Goal: Task Accomplishment & Management: Manage account settings

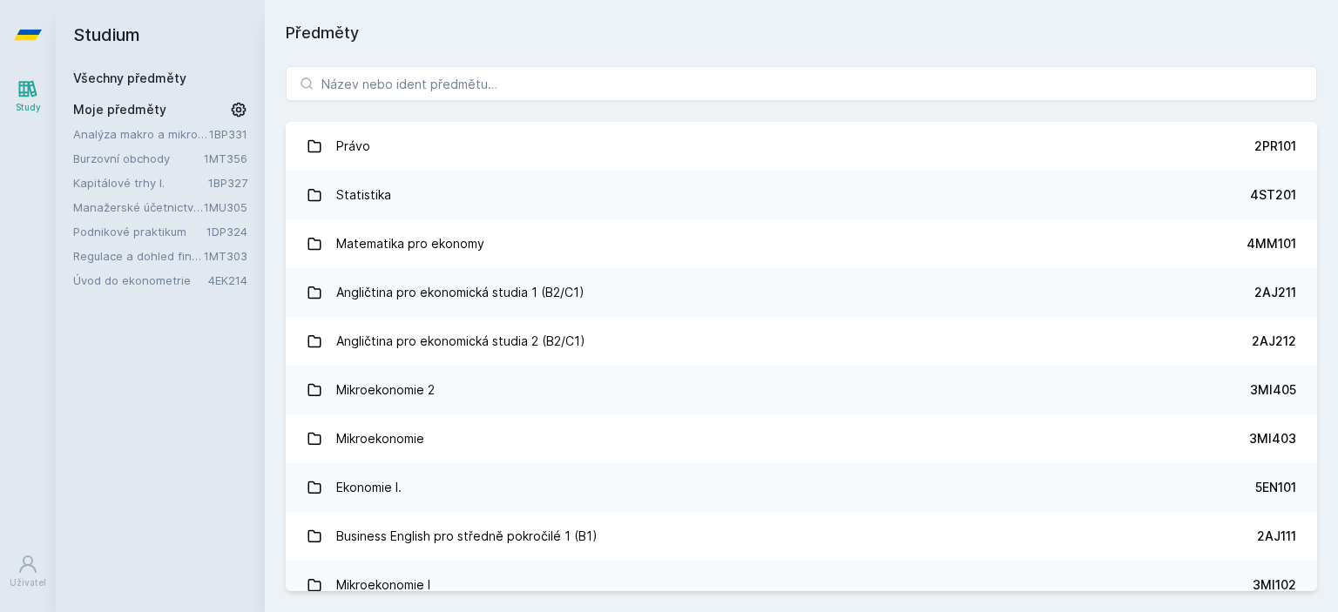
click at [131, 211] on link "Manažerské účetnictví I." at bounding box center [138, 207] width 131 height 17
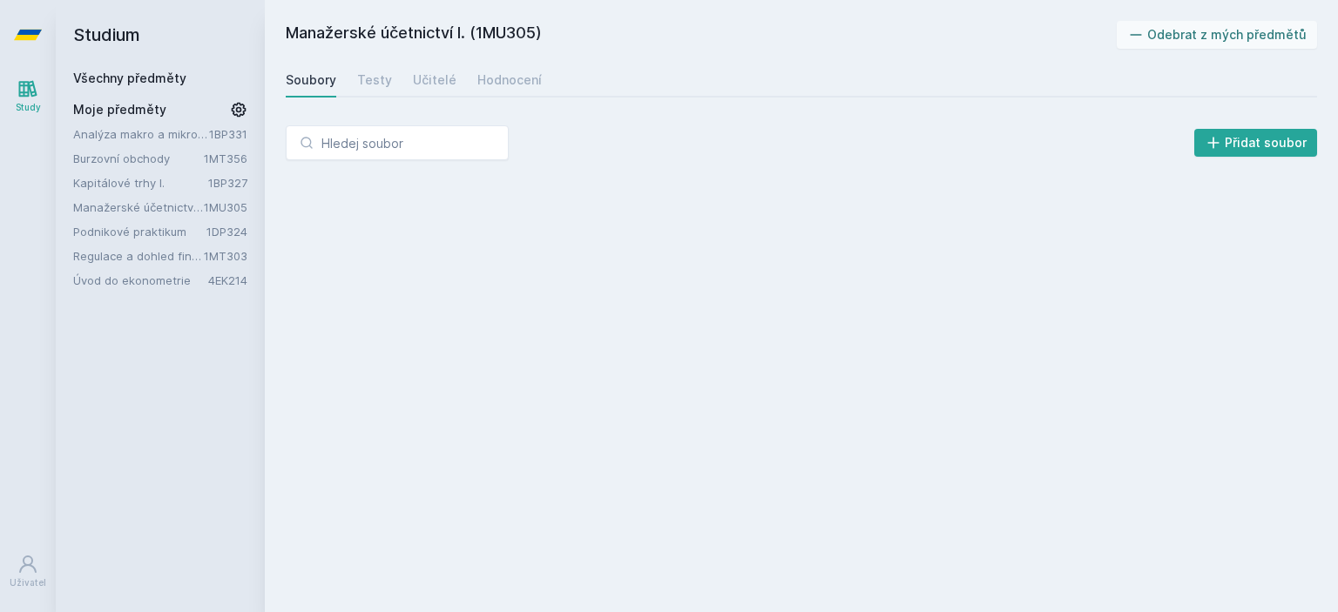
click at [127, 185] on link "Kapitálové trhy I." at bounding box center [140, 182] width 135 height 17
click at [147, 129] on link "Analýza makro a mikrofinančních dat" at bounding box center [141, 133] width 136 height 17
click at [101, 79] on link "Všechny předměty" at bounding box center [129, 78] width 113 height 15
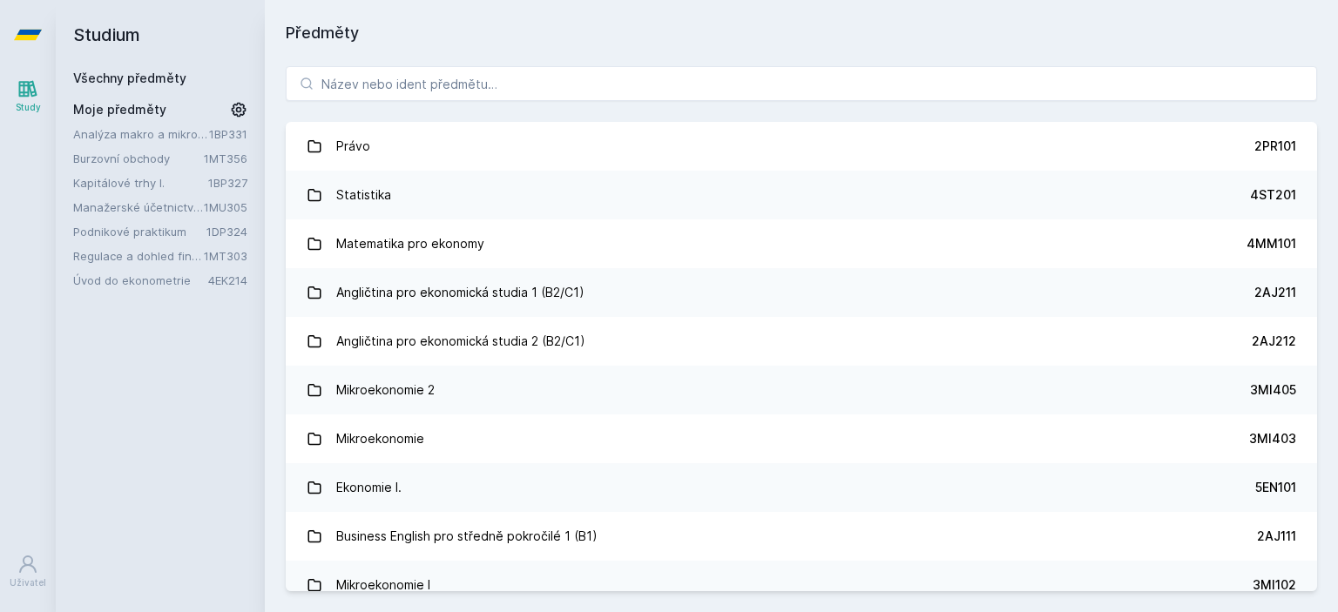
click at [168, 132] on link "Analýza makro a mikrofinančních dat" at bounding box center [141, 133] width 136 height 17
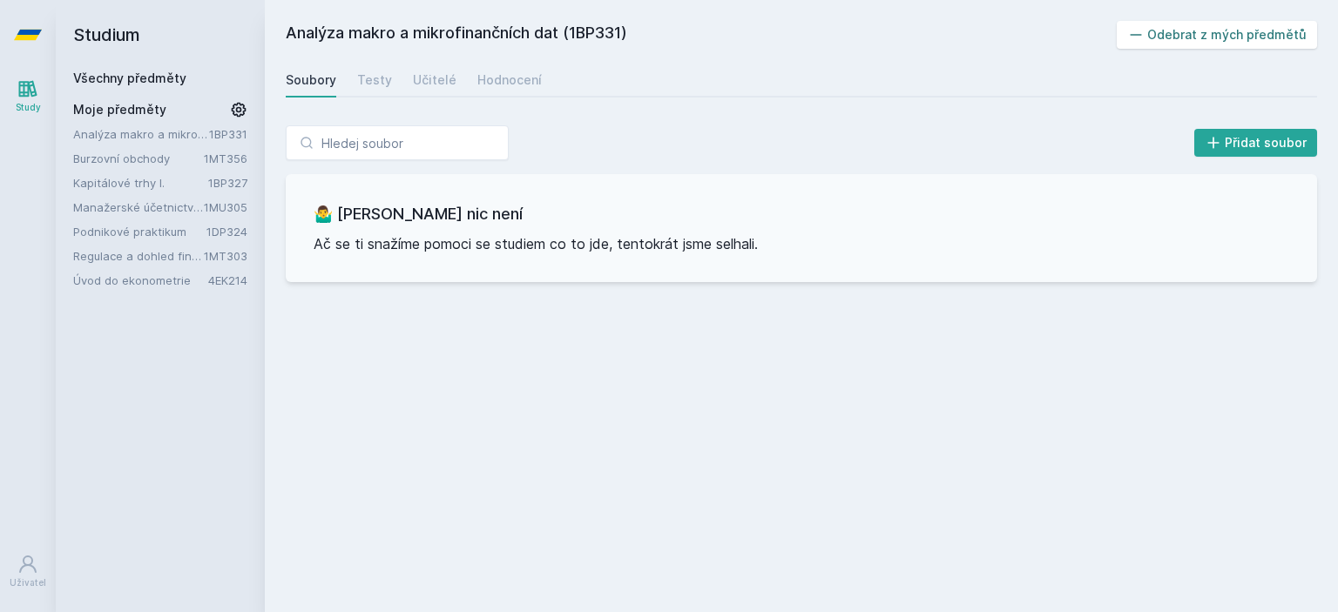
click at [1235, 30] on button "Odebrat z mých předmětů" at bounding box center [1217, 35] width 201 height 28
click at [178, 135] on link "Burzovní obchody" at bounding box center [138, 133] width 131 height 17
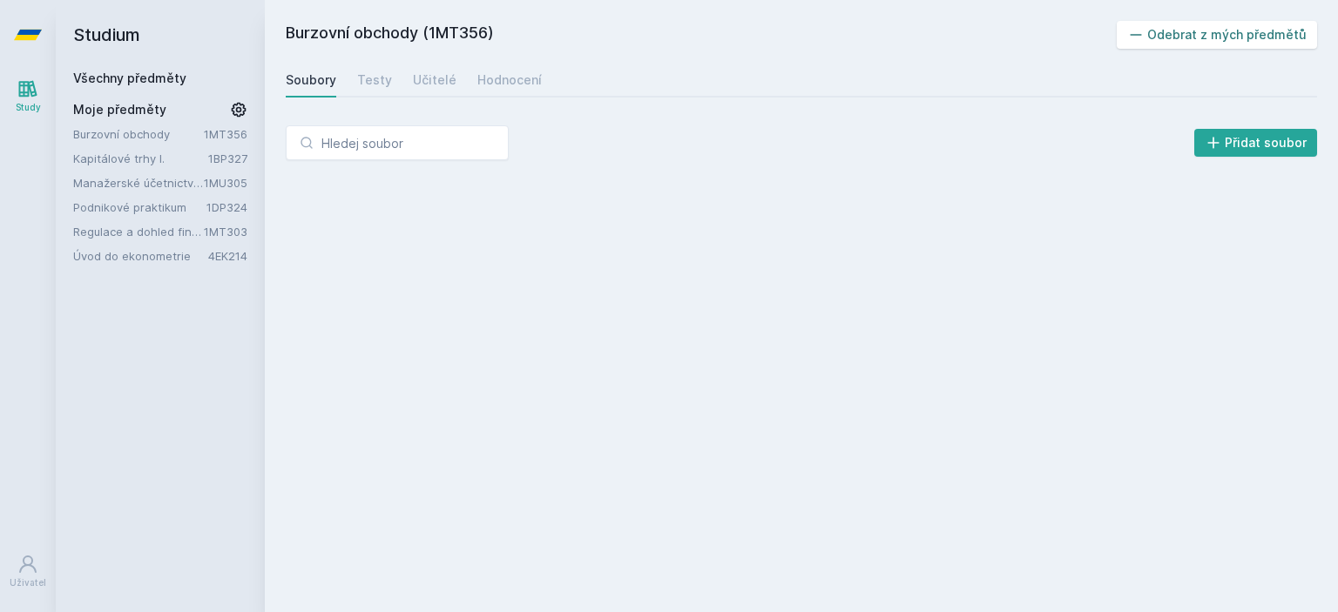
click at [1178, 37] on button "Odebrat z mých předmětů" at bounding box center [1217, 35] width 201 height 28
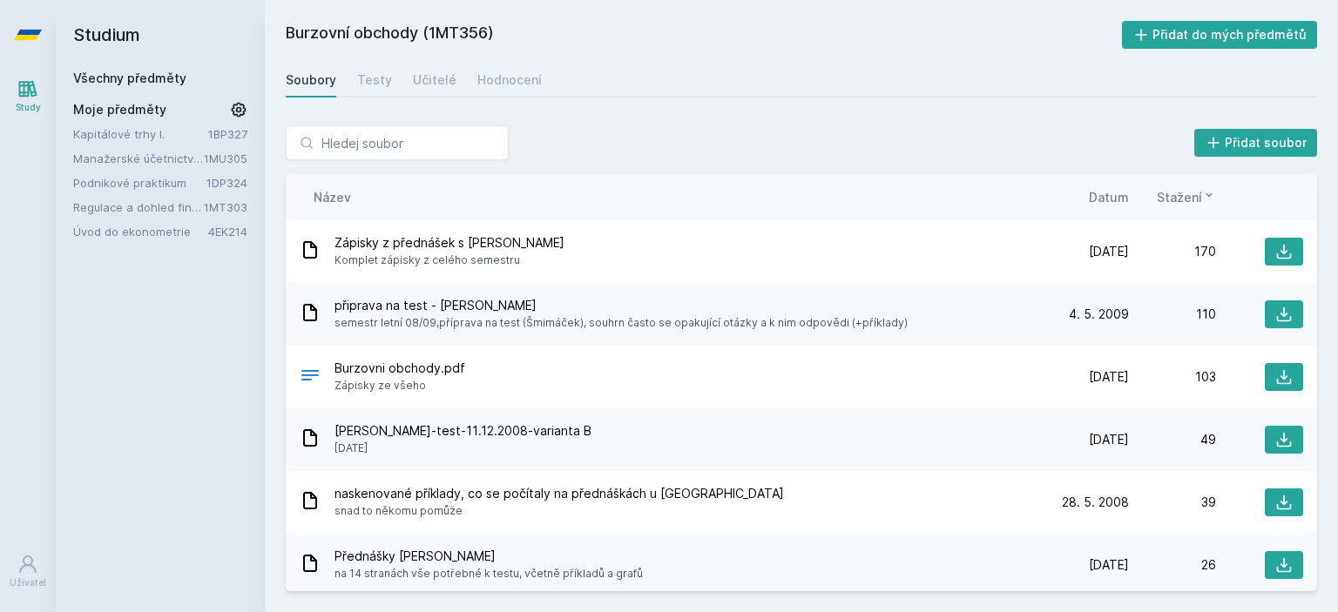
drag, startPoint x: 117, startPoint y: 132, endPoint x: 251, endPoint y: 131, distance: 134.1
click at [118, 132] on link "Kapitálové trhy I." at bounding box center [140, 133] width 135 height 17
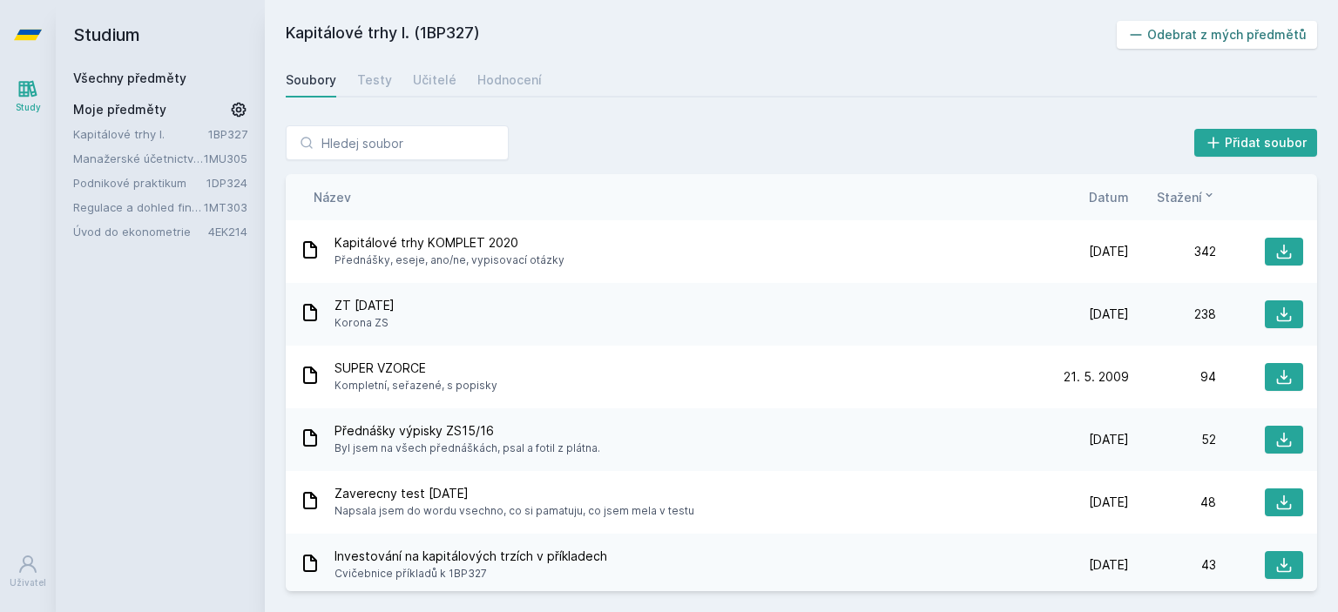
drag, startPoint x: 1227, startPoint y: 30, endPoint x: 1216, endPoint y: 33, distance: 11.8
click at [1227, 30] on button "Odebrat z mých předmětů" at bounding box center [1217, 35] width 201 height 28
click at [145, 135] on link "Manažerské účetnictví I." at bounding box center [138, 133] width 131 height 17
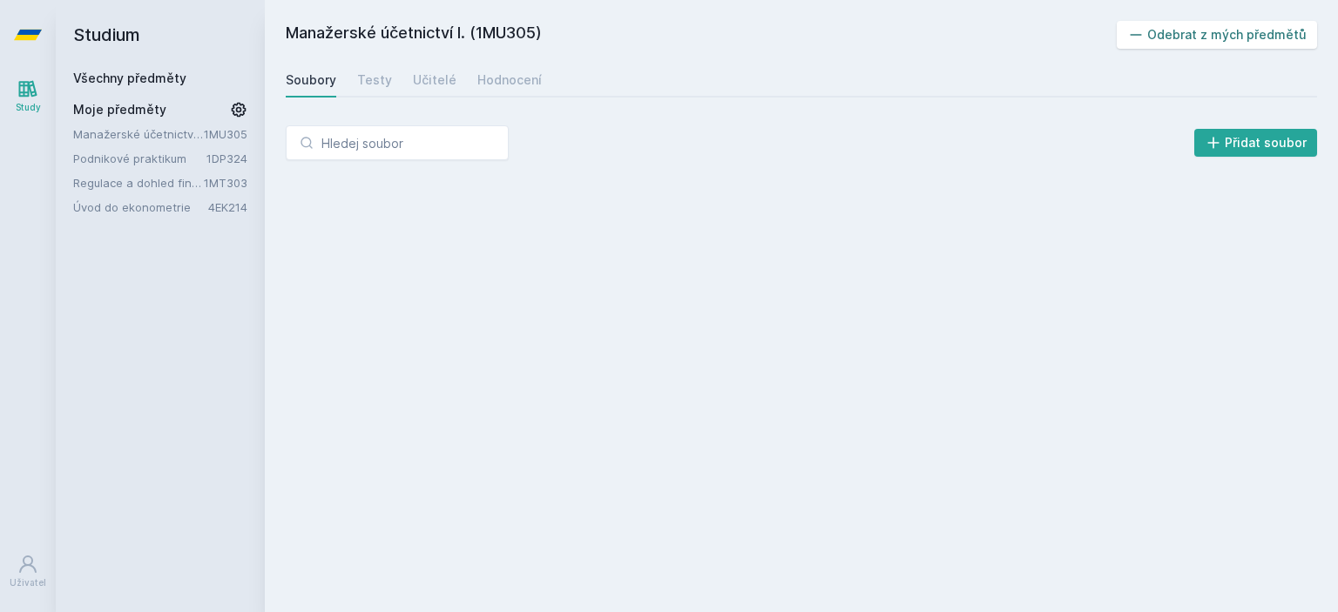
click at [1219, 27] on button "Odebrat z mých předmětů" at bounding box center [1217, 35] width 201 height 28
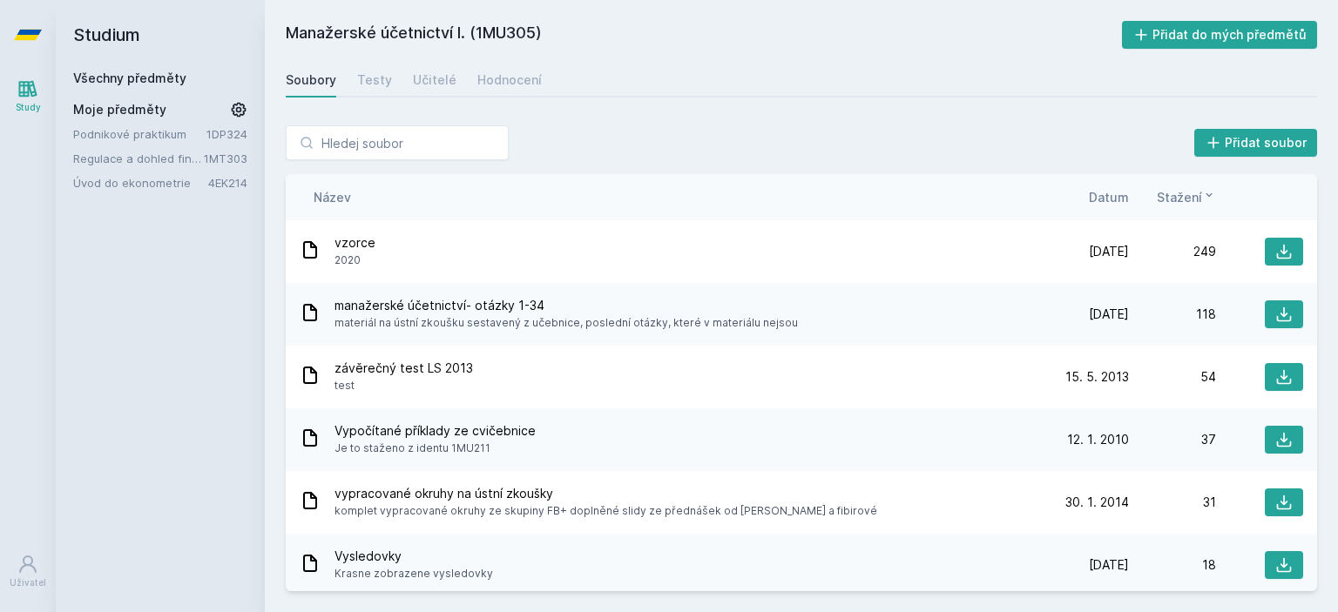
click at [120, 128] on link "Podnikové praktikum" at bounding box center [139, 133] width 133 height 17
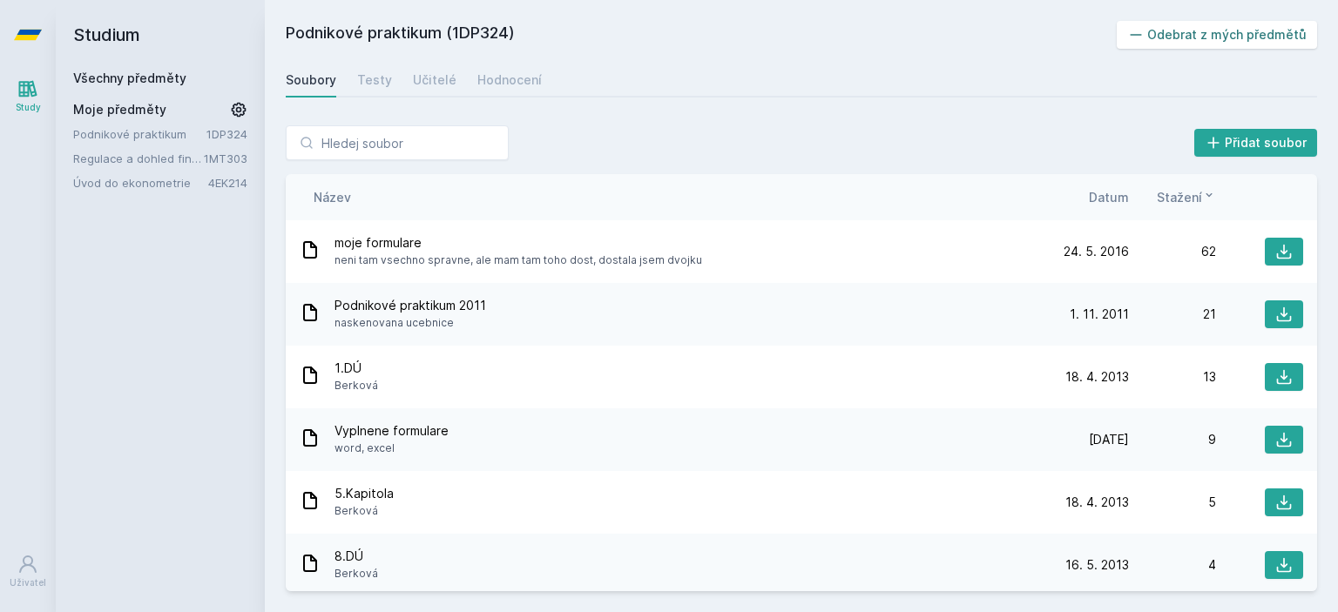
click at [1165, 25] on button "Odebrat z mých předmětů" at bounding box center [1217, 35] width 201 height 28
click at [124, 125] on link "Regulace a dohled finančního systému" at bounding box center [138, 133] width 131 height 17
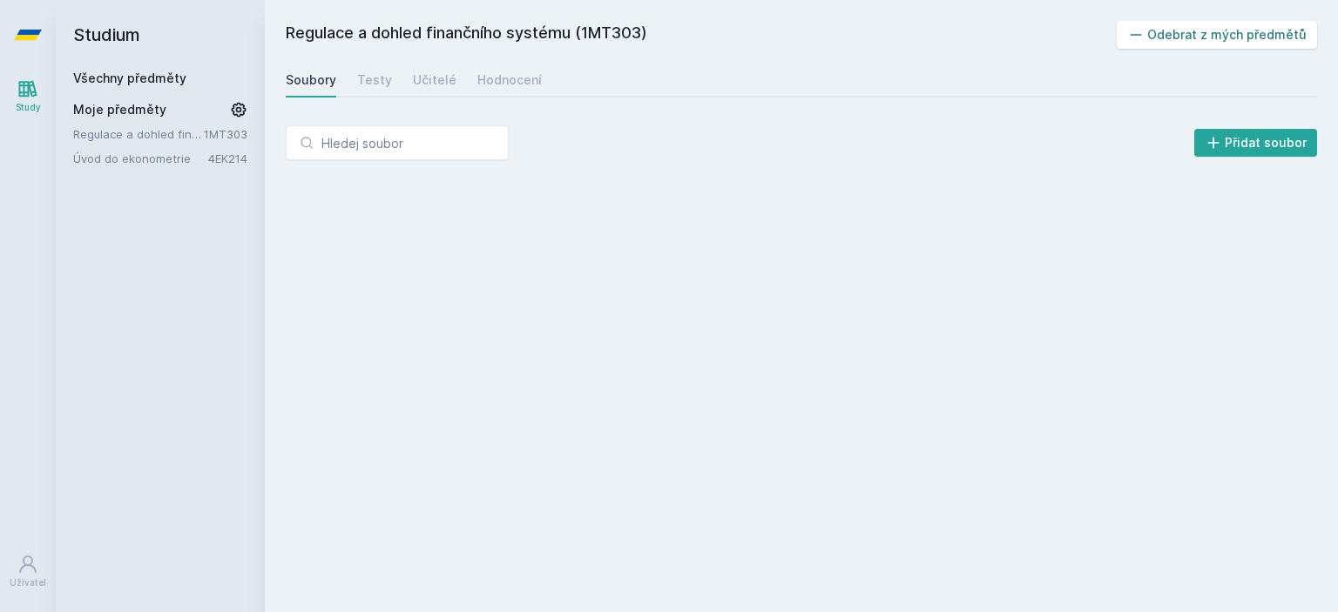
click at [1217, 30] on button "Odebrat z mých předmětů" at bounding box center [1217, 35] width 201 height 28
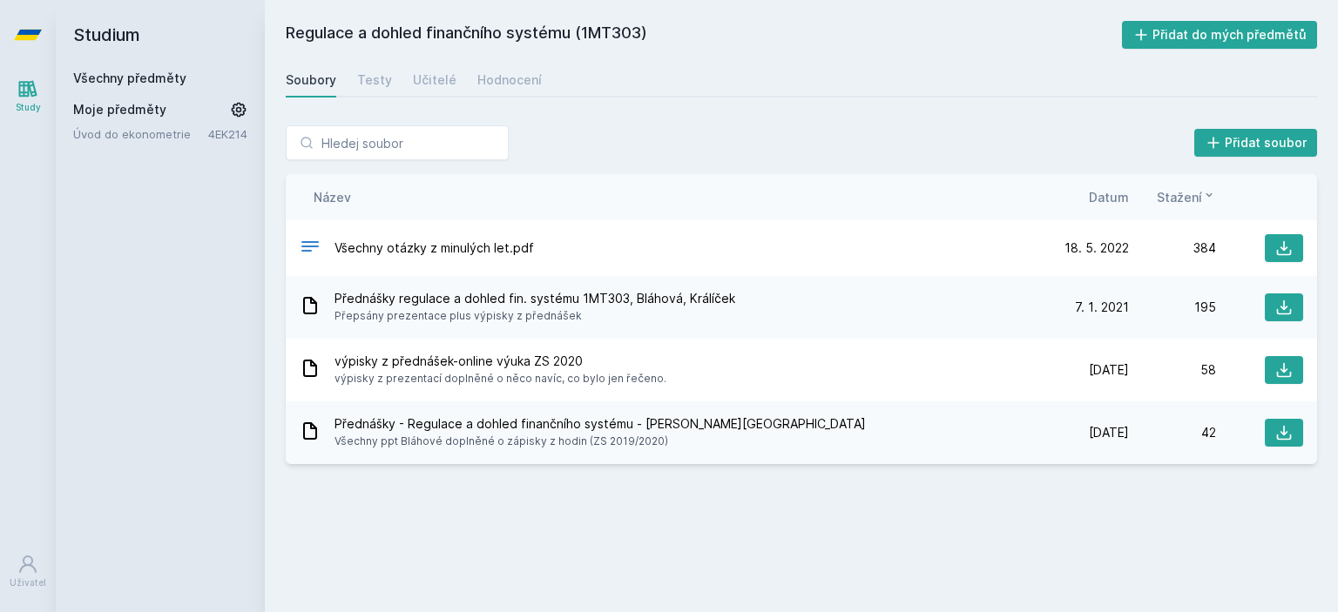
click at [196, 128] on link "Úvod do ekonometrie" at bounding box center [140, 133] width 135 height 17
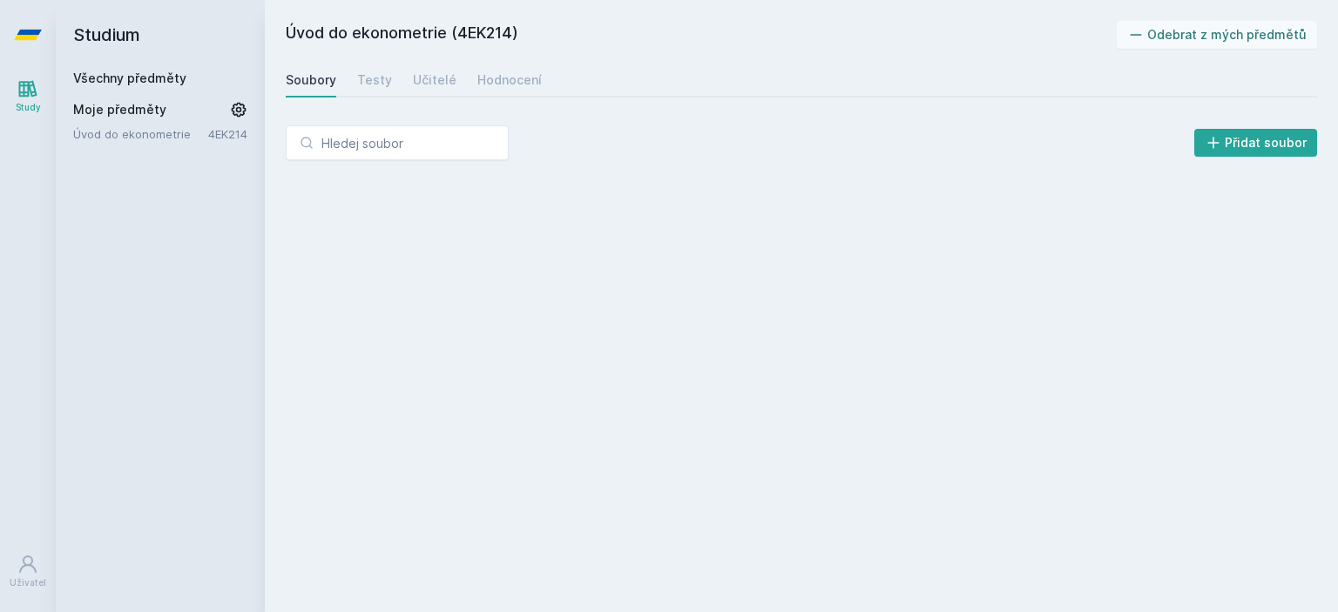
drag, startPoint x: 180, startPoint y: 208, endPoint x: 209, endPoint y: 166, distance: 50.7
click at [179, 206] on div "Studium Všechny předměty Moje předměty Úvod do ekonometrie 4EK214" at bounding box center [160, 306] width 209 height 612
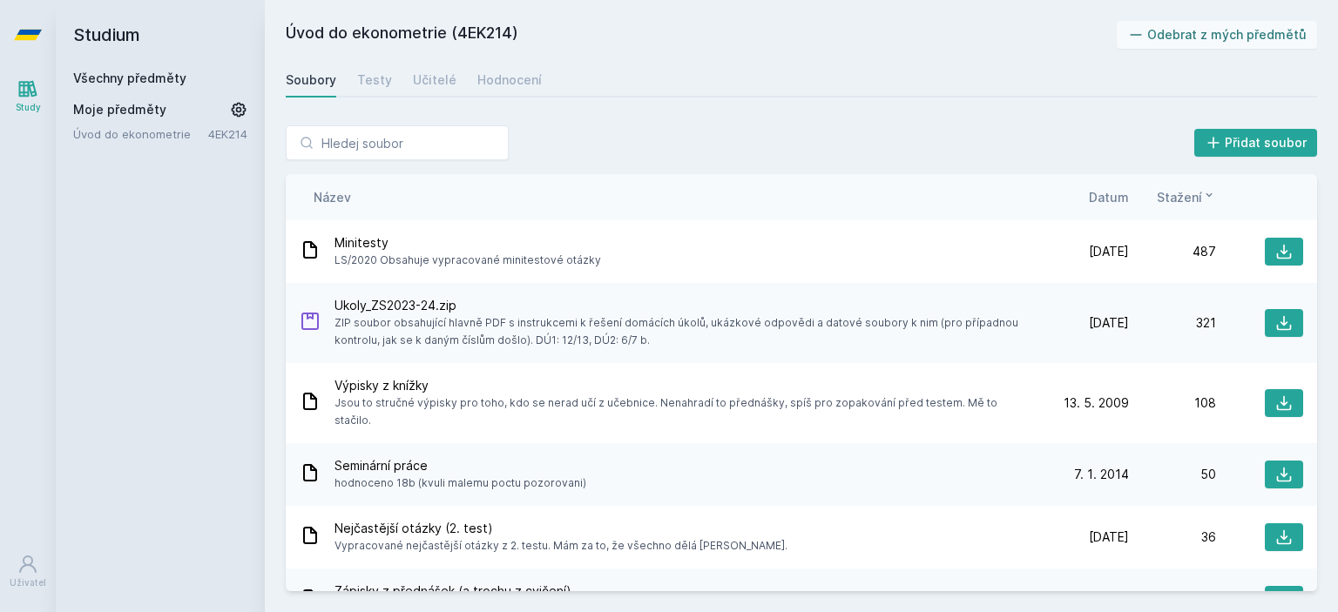
click at [150, 77] on link "Všechny předměty" at bounding box center [129, 78] width 113 height 15
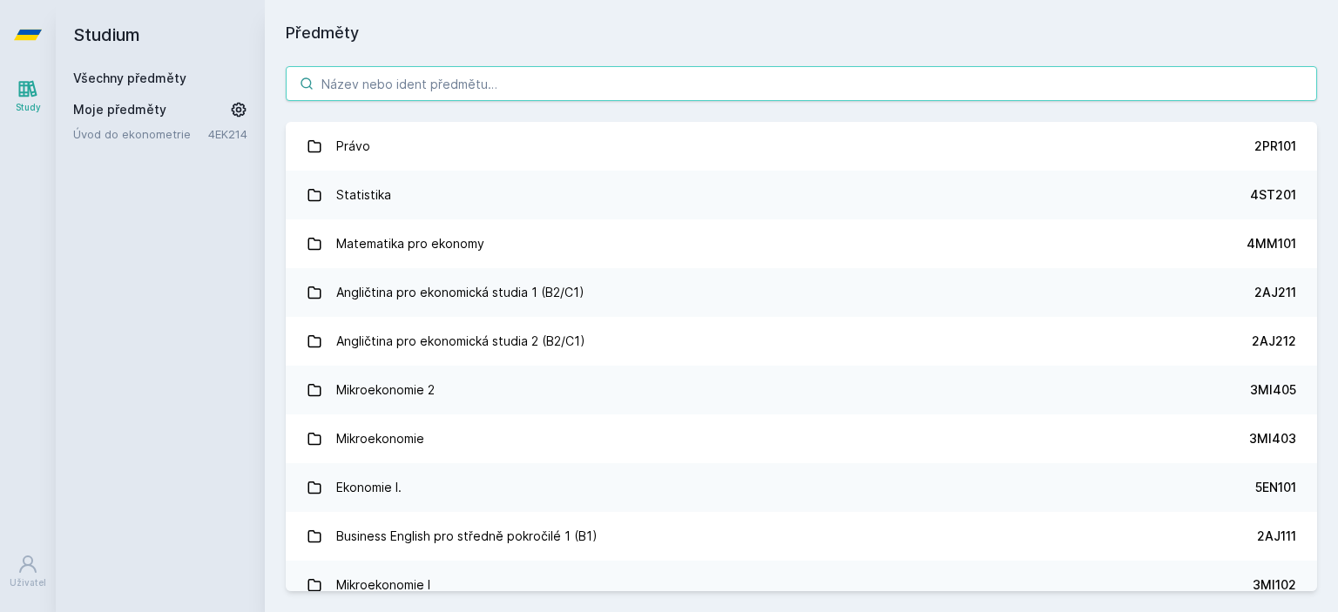
click at [384, 90] on input "search" at bounding box center [801, 83] width 1031 height 35
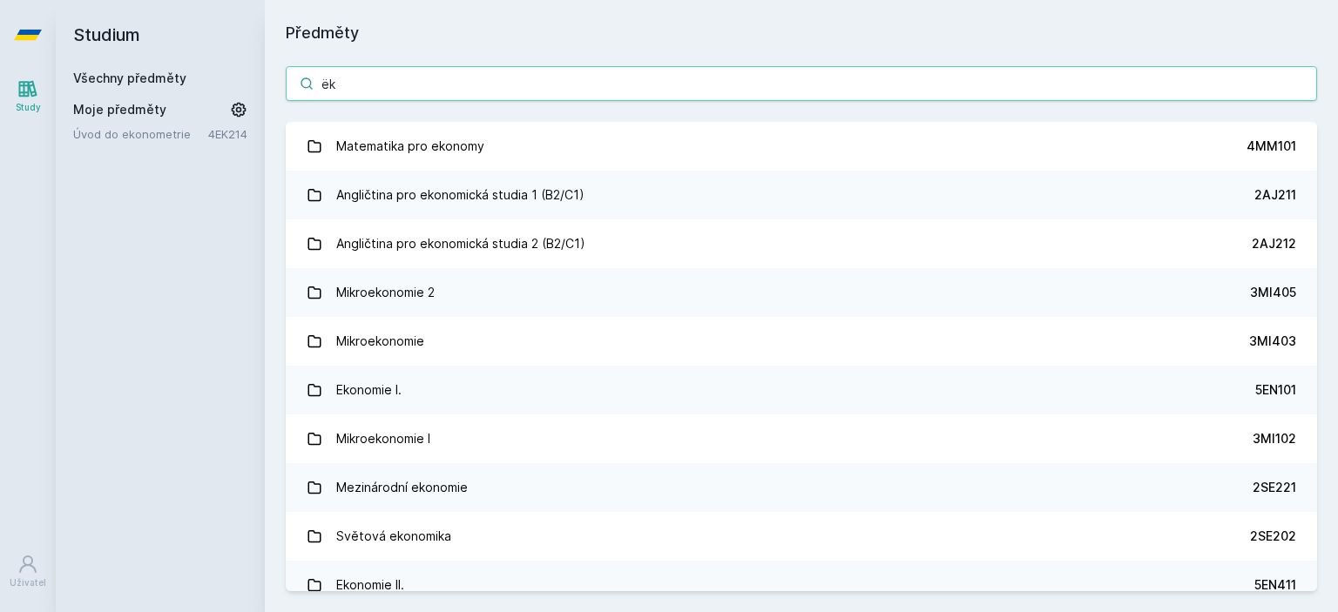
type input "ë"
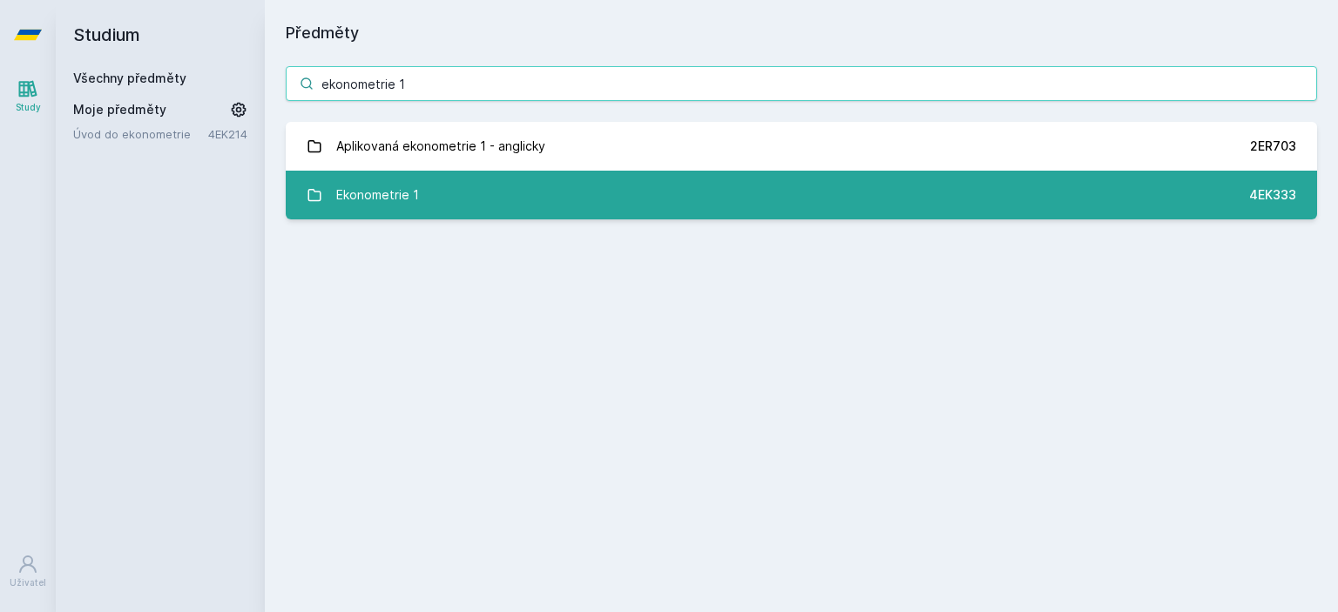
type input "ekonometrie 1"
click at [421, 178] on link "Ekonometrie 1 4EK333" at bounding box center [801, 195] width 1031 height 49
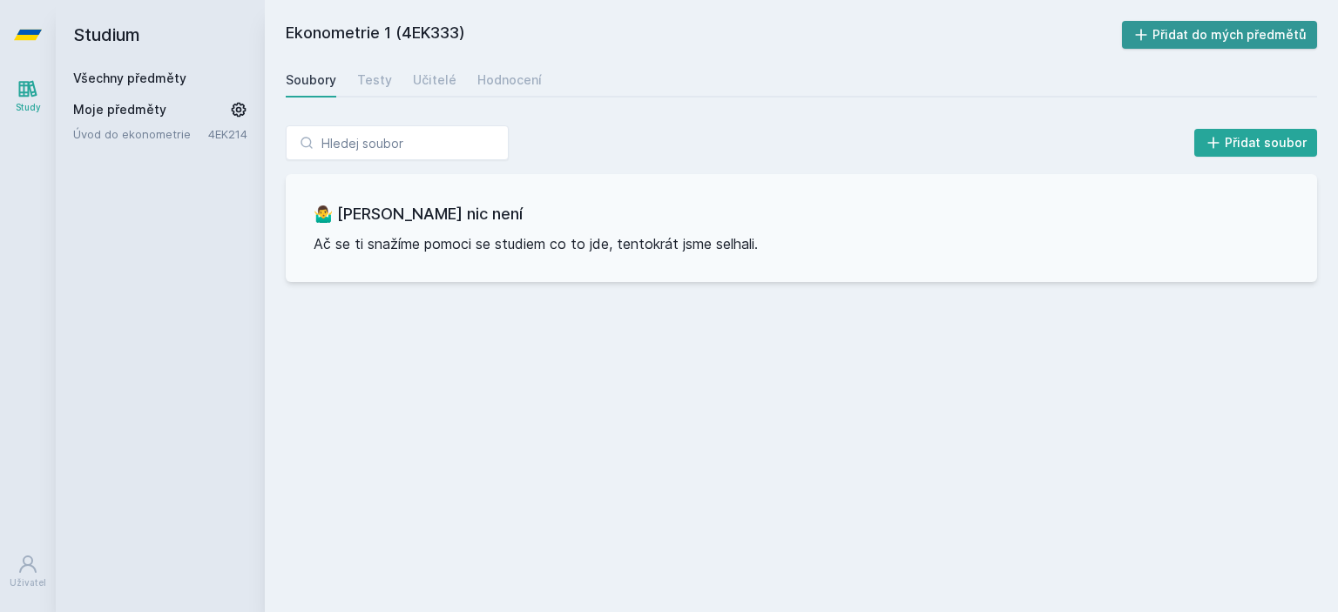
click at [1211, 44] on button "Přidat do mých předmětů" at bounding box center [1220, 35] width 196 height 28
click at [503, 97] on div "Ekonometrie 1 (4EK333) Odebrat z mých předmětů [GEOGRAPHIC_DATA] Testy Učitelé …" at bounding box center [801, 306] width 1031 height 571
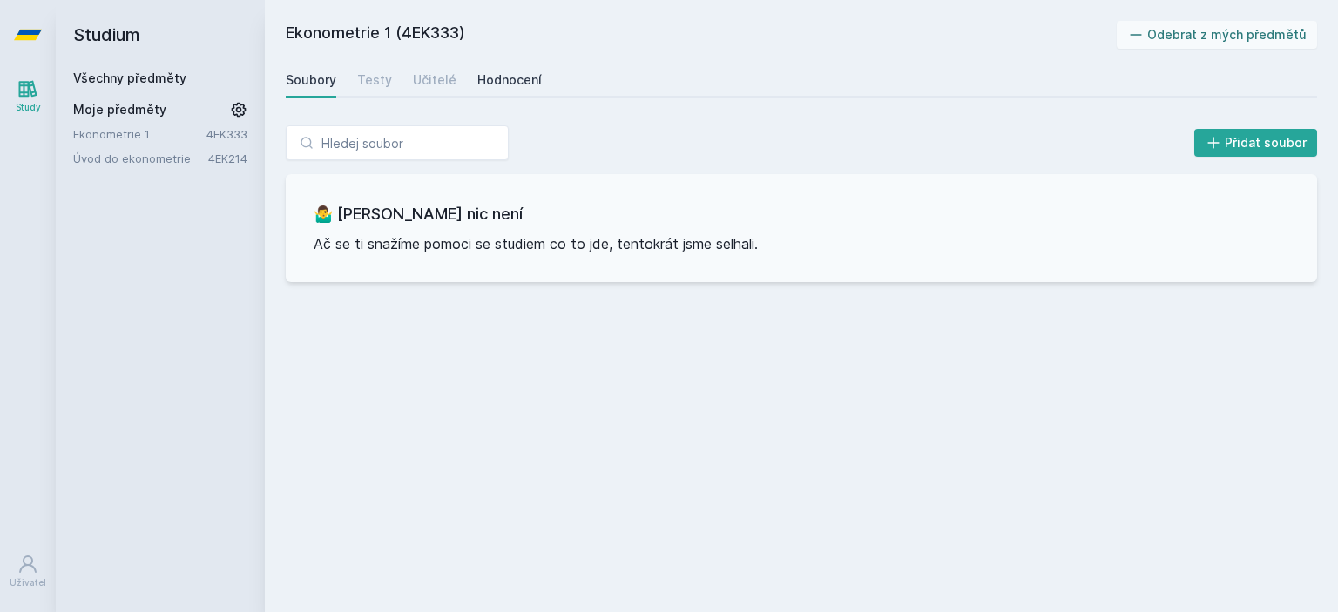
click at [505, 86] on div "Hodnocení" at bounding box center [509, 79] width 64 height 17
click at [338, 87] on div "Soubory Testy Učitelé Hodnocení" at bounding box center [801, 80] width 1031 height 35
click at [324, 81] on div "Soubory" at bounding box center [311, 79] width 51 height 17
drag, startPoint x: 158, startPoint y: 79, endPoint x: 246, endPoint y: 81, distance: 88.9
click at [157, 81] on link "Všechny předměty" at bounding box center [129, 78] width 113 height 15
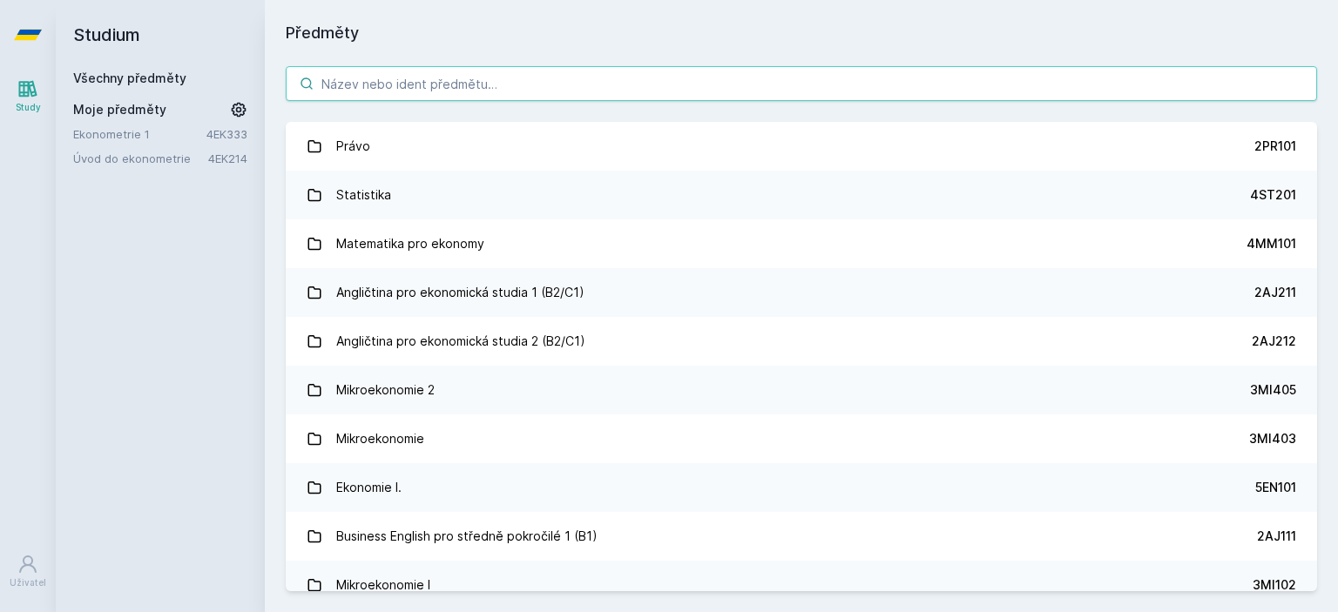
click at [439, 81] on input "search" at bounding box center [801, 83] width 1031 height 35
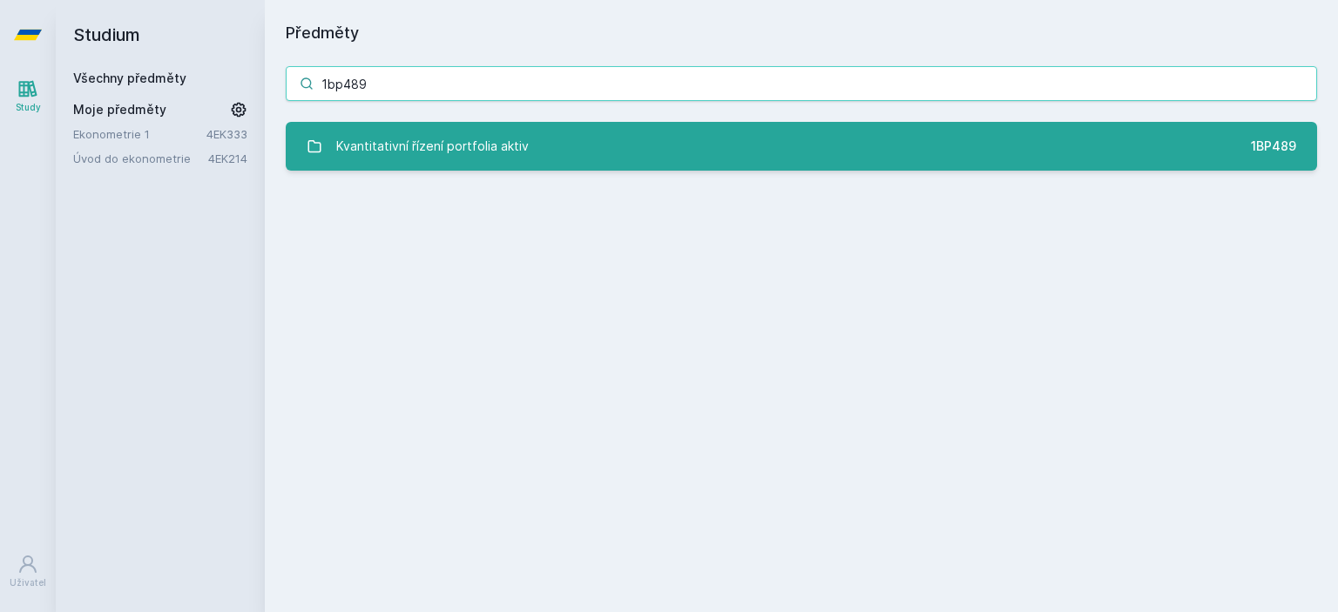
type input "1bp489"
click at [483, 147] on div "Kvantitativní řízení portfolia aktiv" at bounding box center [432, 146] width 192 height 35
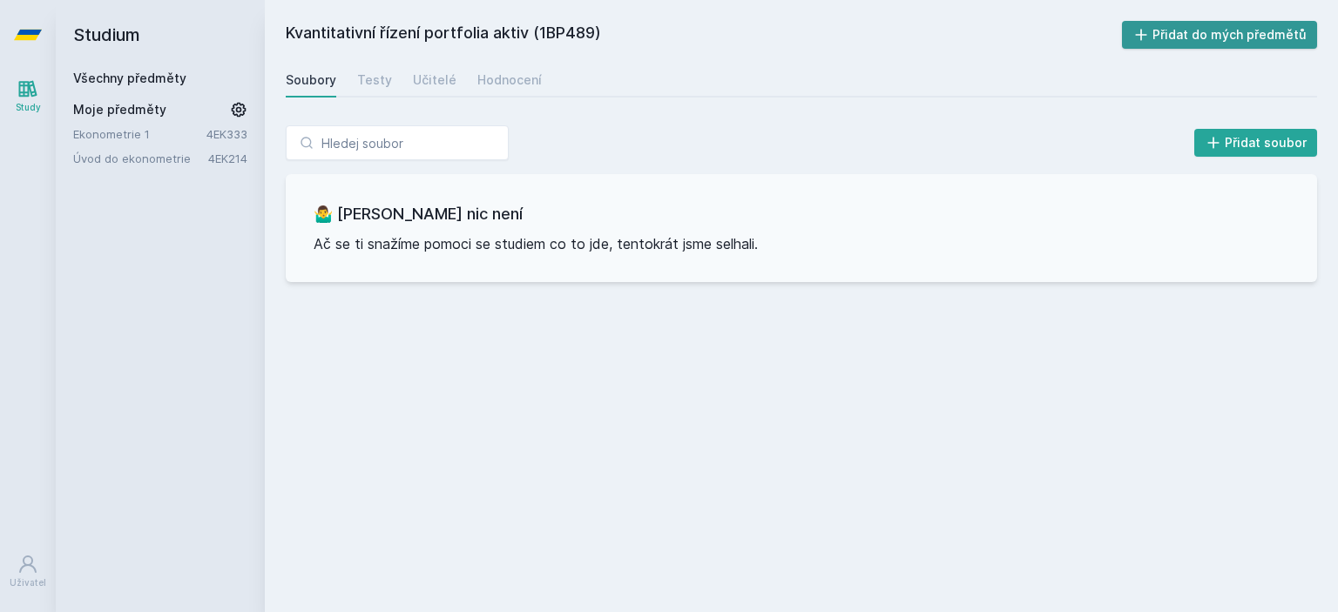
click at [1165, 27] on button "Přidat do mých předmětů" at bounding box center [1220, 35] width 196 height 28
click at [533, 76] on div "Soubory Testy Učitelé Hodnocení" at bounding box center [801, 80] width 1031 height 35
click at [513, 79] on div "Hodnocení" at bounding box center [509, 79] width 64 height 17
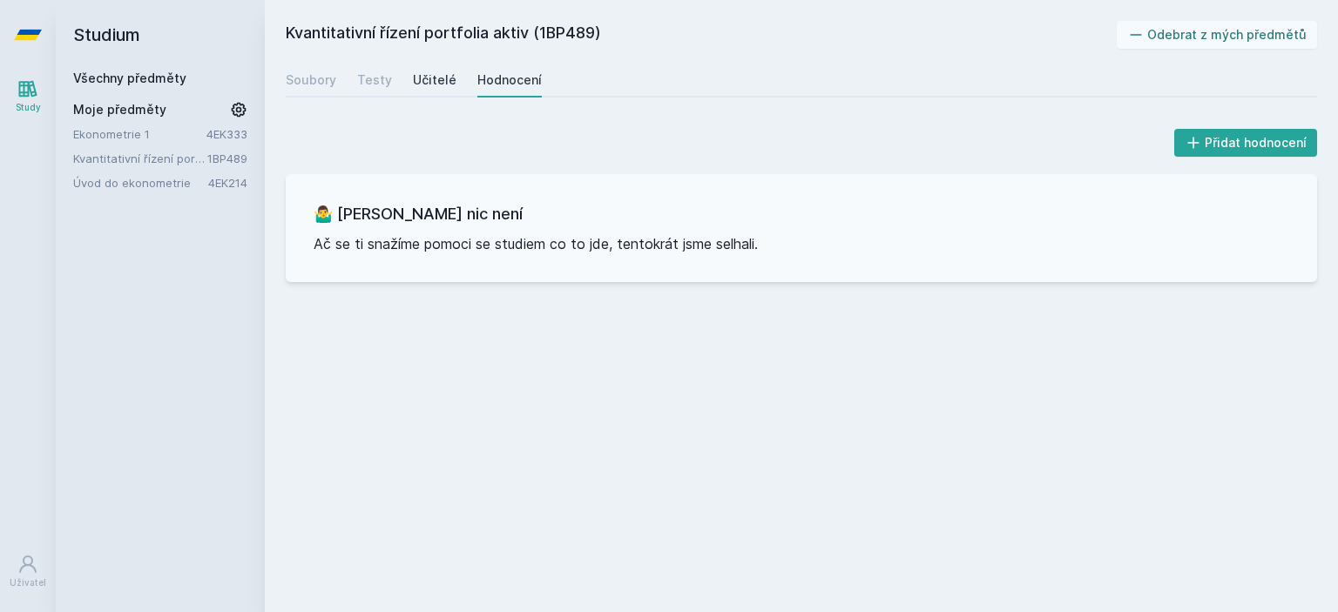
click at [423, 81] on div "Učitelé" at bounding box center [435, 79] width 44 height 17
click at [378, 85] on div "Testy" at bounding box center [374, 79] width 35 height 17
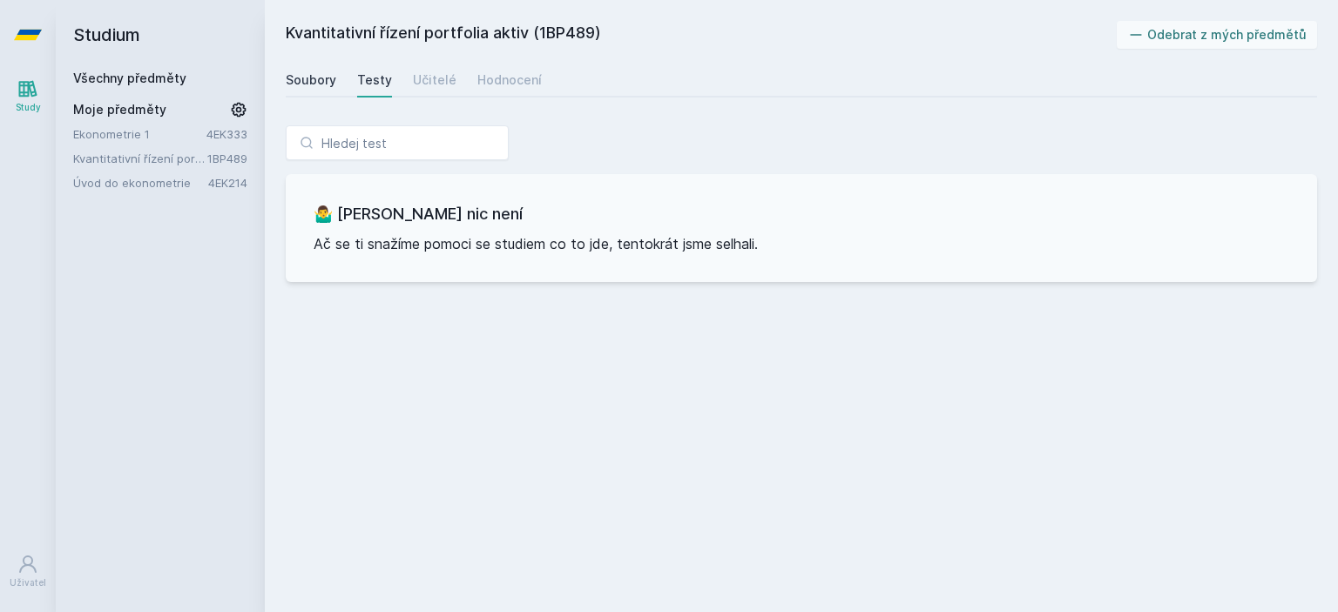
click at [314, 84] on div "Soubory" at bounding box center [311, 79] width 51 height 17
click at [145, 72] on link "Všechny předměty" at bounding box center [129, 78] width 113 height 15
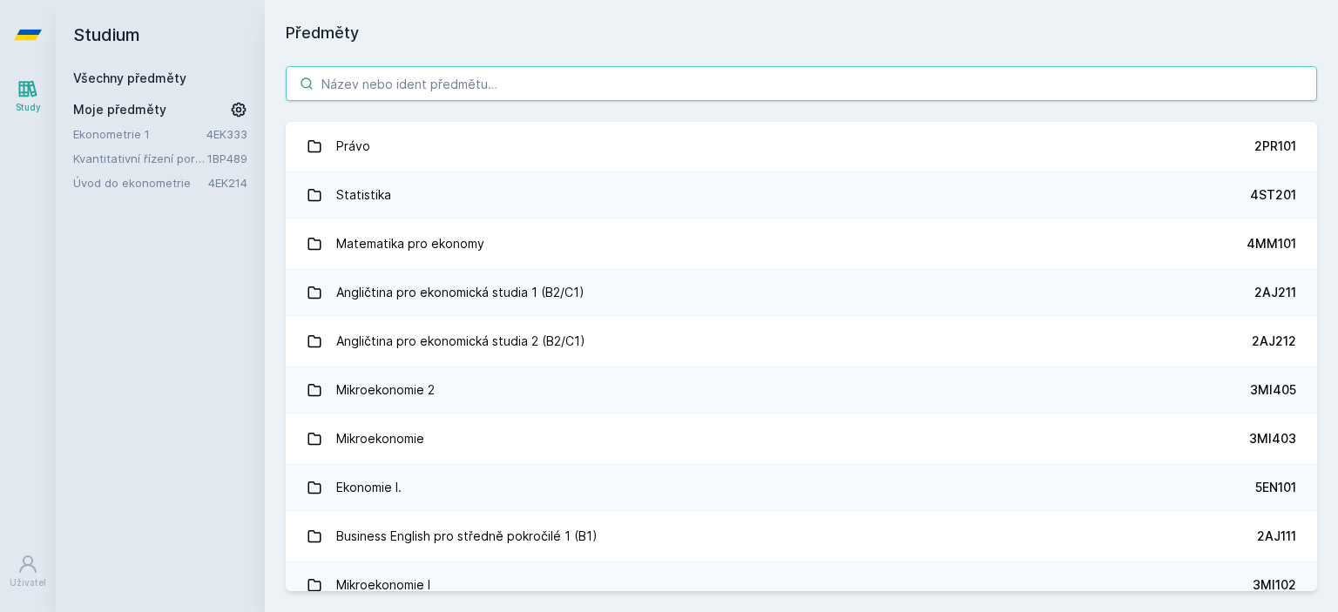
click at [416, 83] on input "search" at bounding box center [801, 83] width 1031 height 35
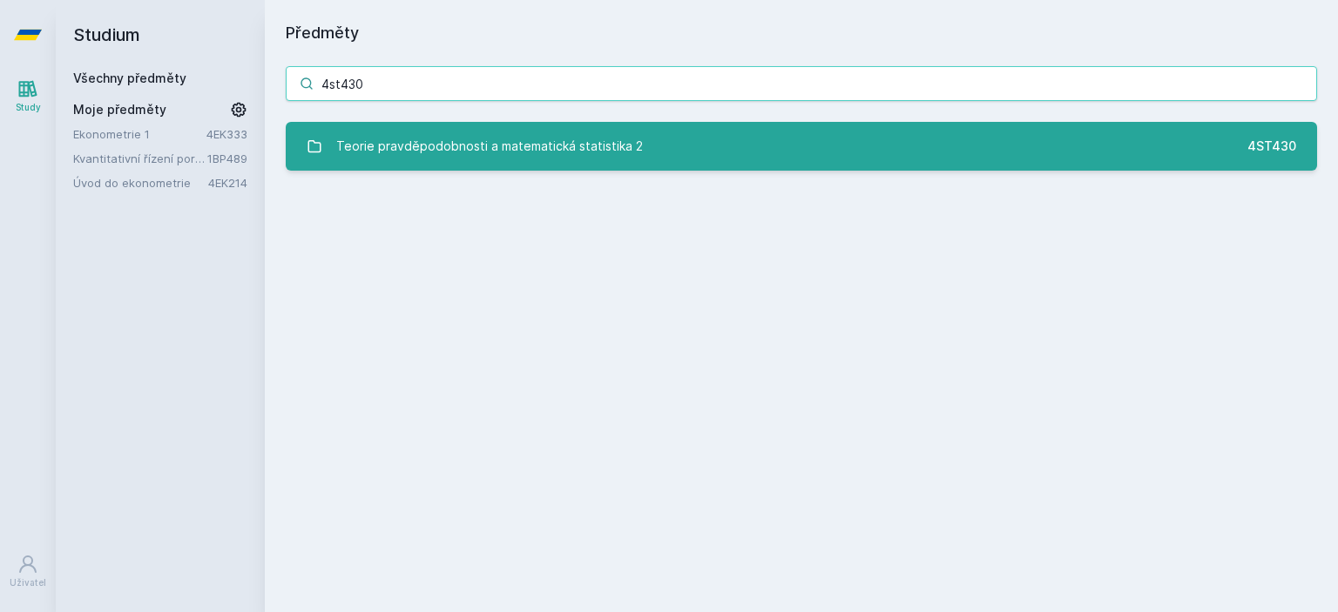
type input "4st430"
click at [428, 142] on div "Teorie pravděpodobnosti a matematická statistika 2" at bounding box center [489, 146] width 307 height 35
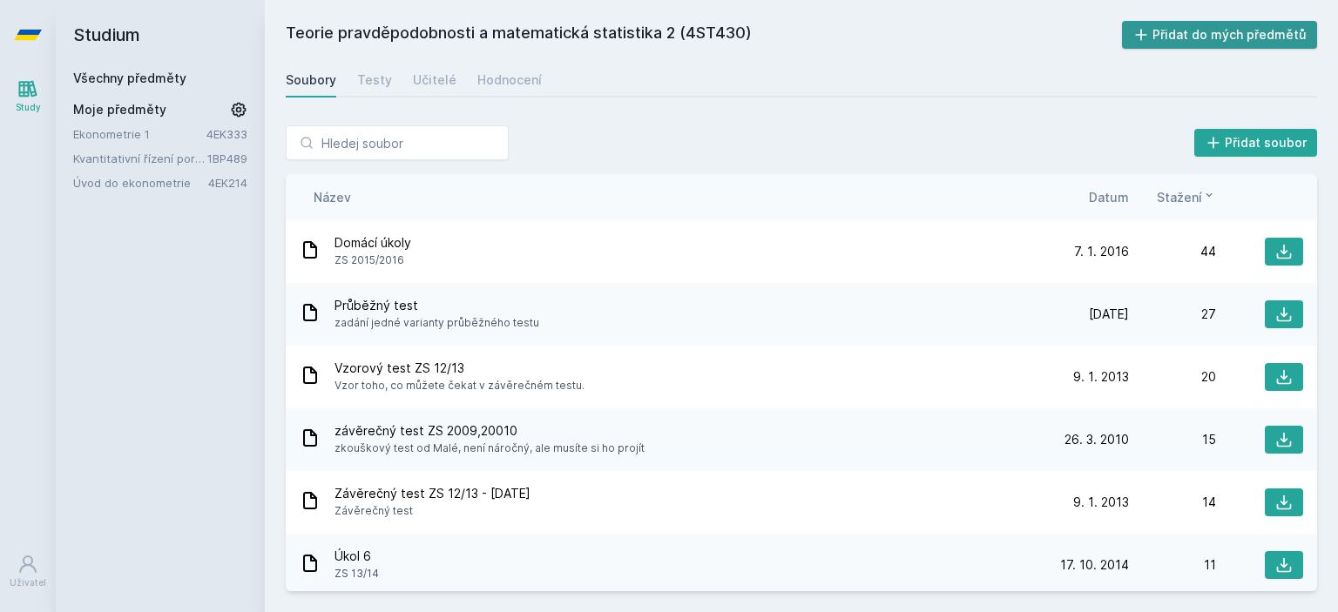
click at [1261, 29] on button "Přidat do mých předmětů" at bounding box center [1220, 35] width 196 height 28
click at [503, 78] on div "Hodnocení" at bounding box center [509, 79] width 64 height 17
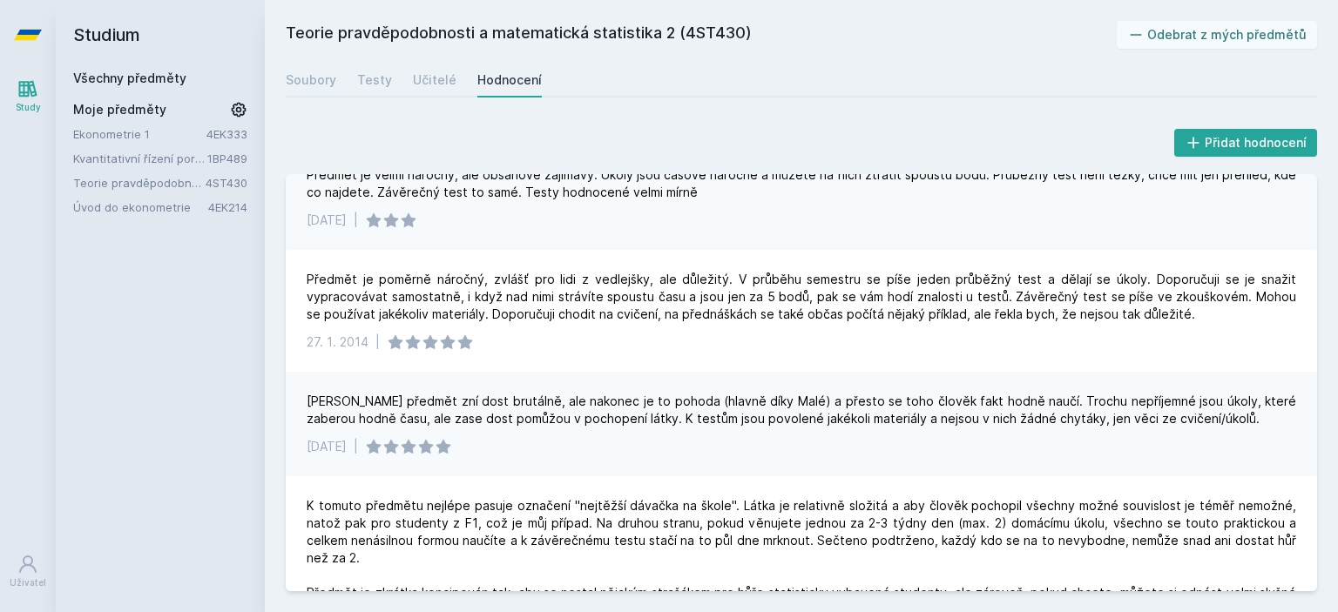
scroll to position [174, 0]
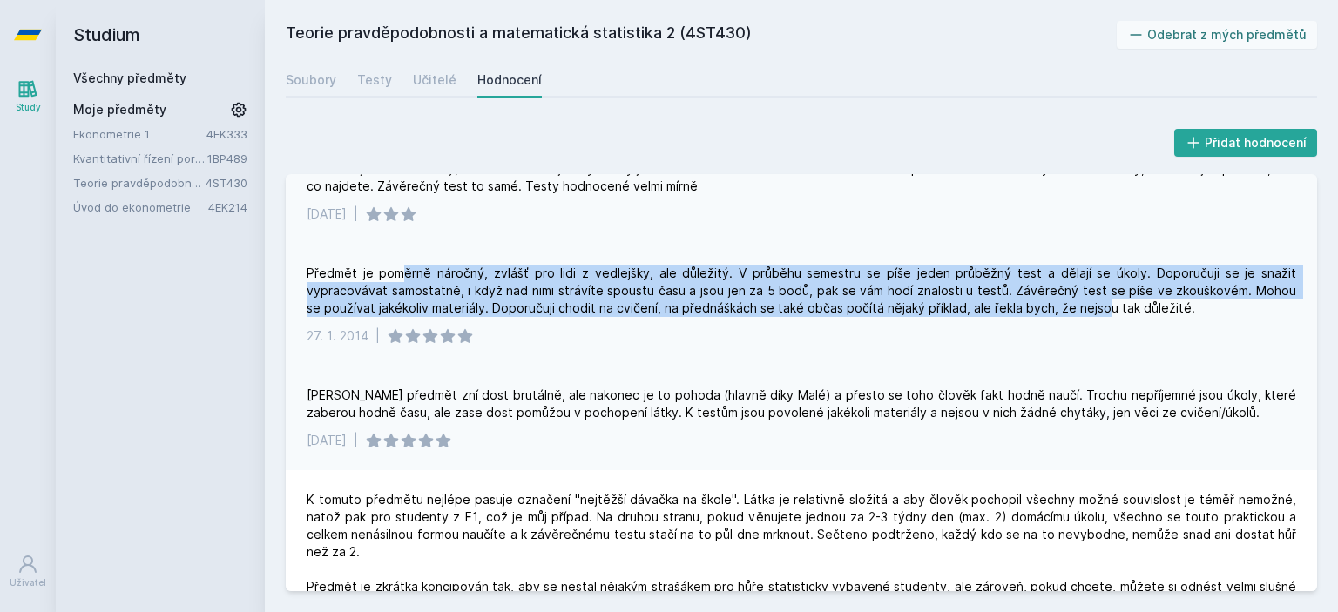
drag, startPoint x: 400, startPoint y: 267, endPoint x: 1080, endPoint y: 313, distance: 681.8
click at [1080, 313] on div "Předmět je poměrně náročný, zvlášť pro lidi z vedlejšky, ale důležitý. V průběh…" at bounding box center [801, 291] width 989 height 52
click at [1080, 314] on div "Předmět je poměrně náročný, zvlášť pro lidi z vedlejšky, ale důležitý. V průběh…" at bounding box center [801, 291] width 989 height 52
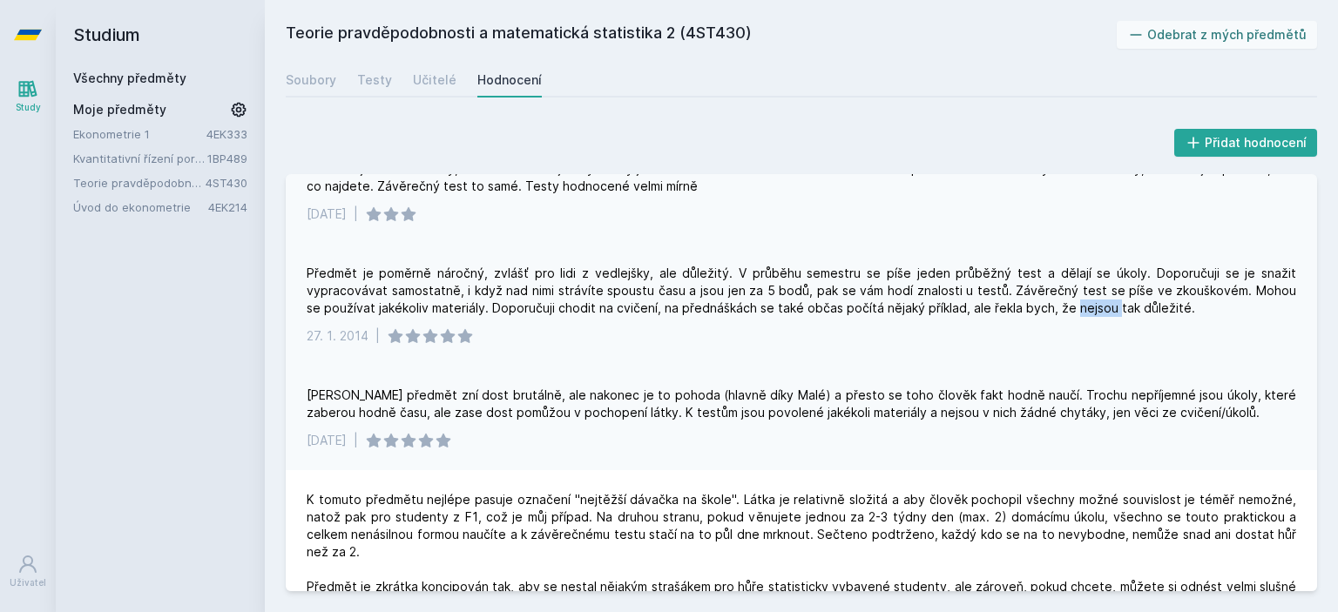
click at [1079, 314] on div "Předmět je poměrně náročný, zvlášť pro lidi z vedlejšky, ale důležitý. V průběh…" at bounding box center [801, 291] width 989 height 52
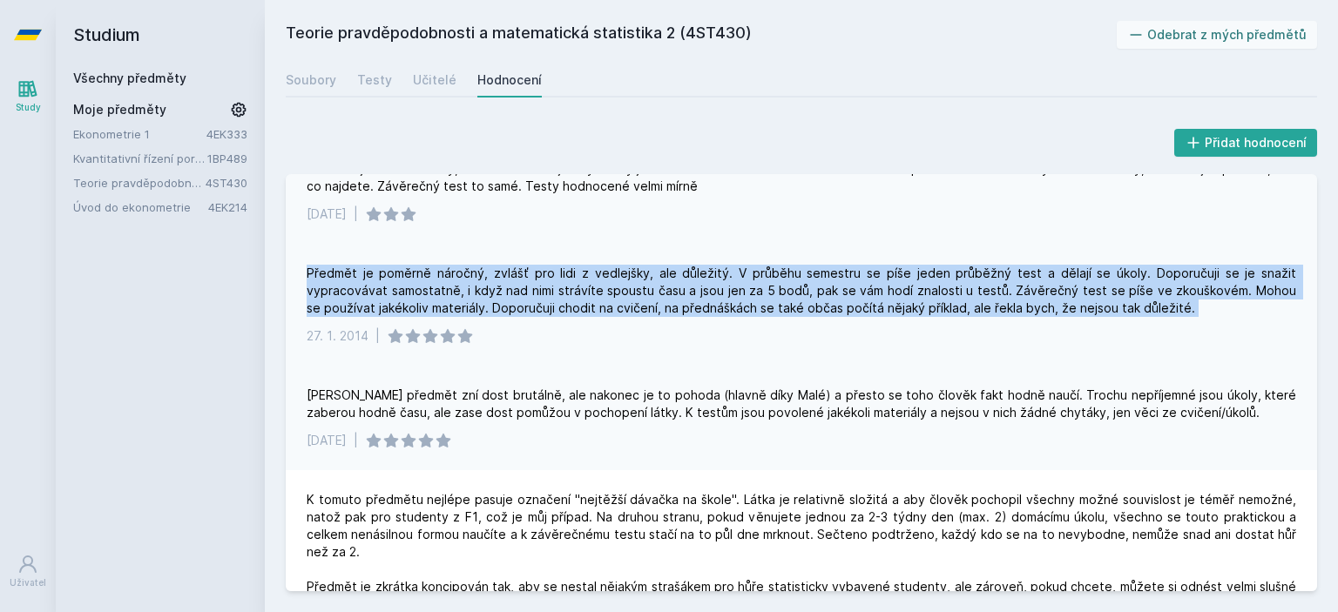
click at [1079, 314] on div "Předmět je poměrně náročný, zvlášť pro lidi z vedlejšky, ale důležitý. V průběh…" at bounding box center [801, 291] width 989 height 52
click at [1066, 306] on div "Předmět je poměrně náročný, zvlášť pro lidi z vedlejšky, ale důležitý. V průběh…" at bounding box center [801, 291] width 989 height 52
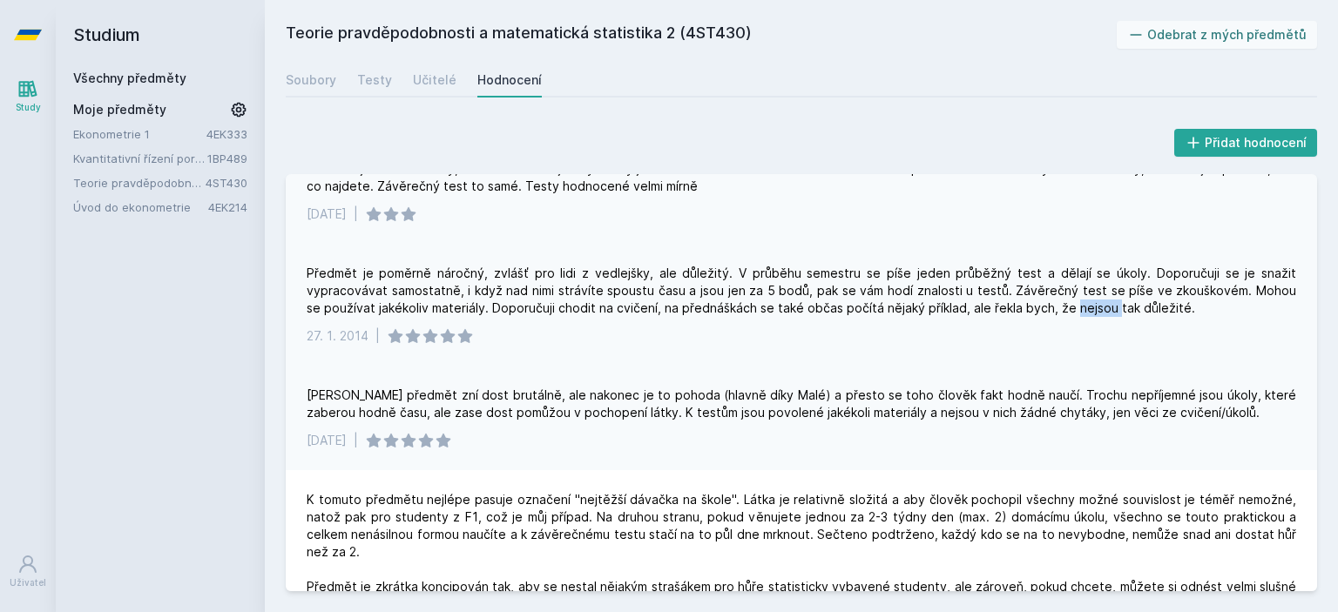
click at [1066, 306] on div "Předmět je poměrně náročný, zvlášť pro lidi z vedlejšky, ale důležitý. V průběh…" at bounding box center [801, 291] width 989 height 52
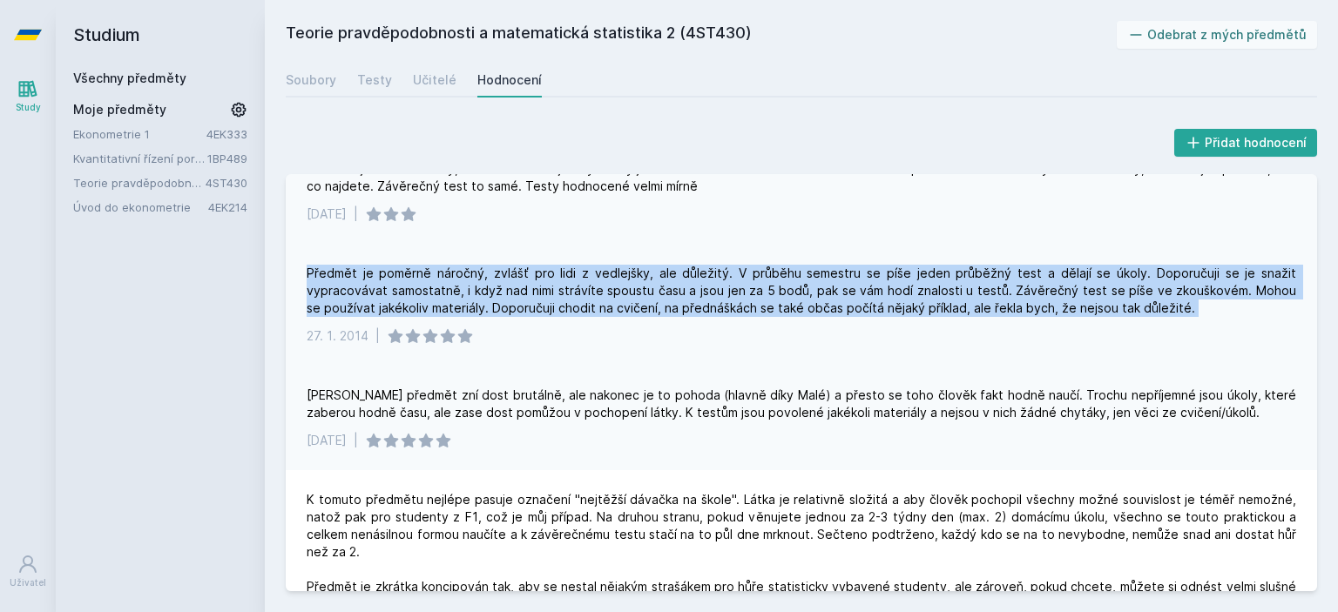
click at [1066, 306] on div "Předmět je poměrně náročný, zvlášť pro lidi z vedlejšky, ale důležitý. V průběh…" at bounding box center [801, 291] width 989 height 52
click at [1010, 309] on div "Předmět je poměrně náročný, zvlášť pro lidi z vedlejšky, ale důležitý. V průběh…" at bounding box center [801, 291] width 989 height 52
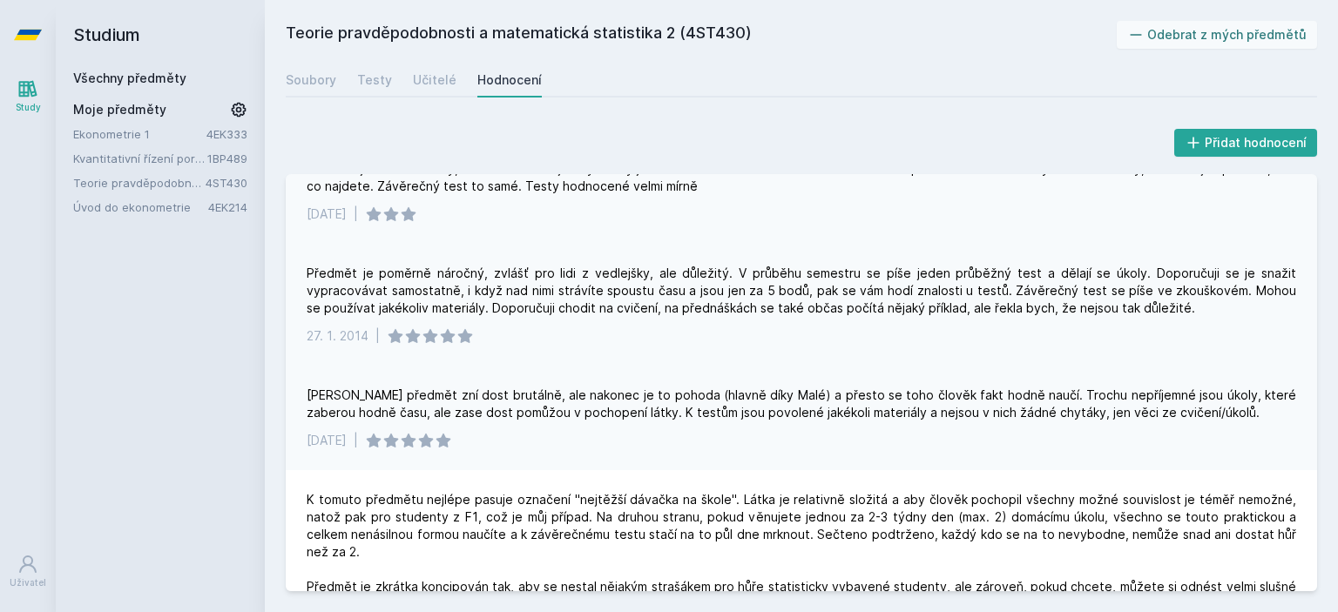
drag, startPoint x: 980, startPoint y: 313, endPoint x: 962, endPoint y: 315, distance: 17.6
drag, startPoint x: 962, startPoint y: 315, endPoint x: 870, endPoint y: 333, distance: 94.0
drag, startPoint x: 870, startPoint y: 333, endPoint x: 836, endPoint y: 339, distance: 34.5
drag, startPoint x: 836, startPoint y: 339, endPoint x: 807, endPoint y: 339, distance: 28.7
click at [804, 339] on div "[DATE] |" at bounding box center [801, 336] width 989 height 17
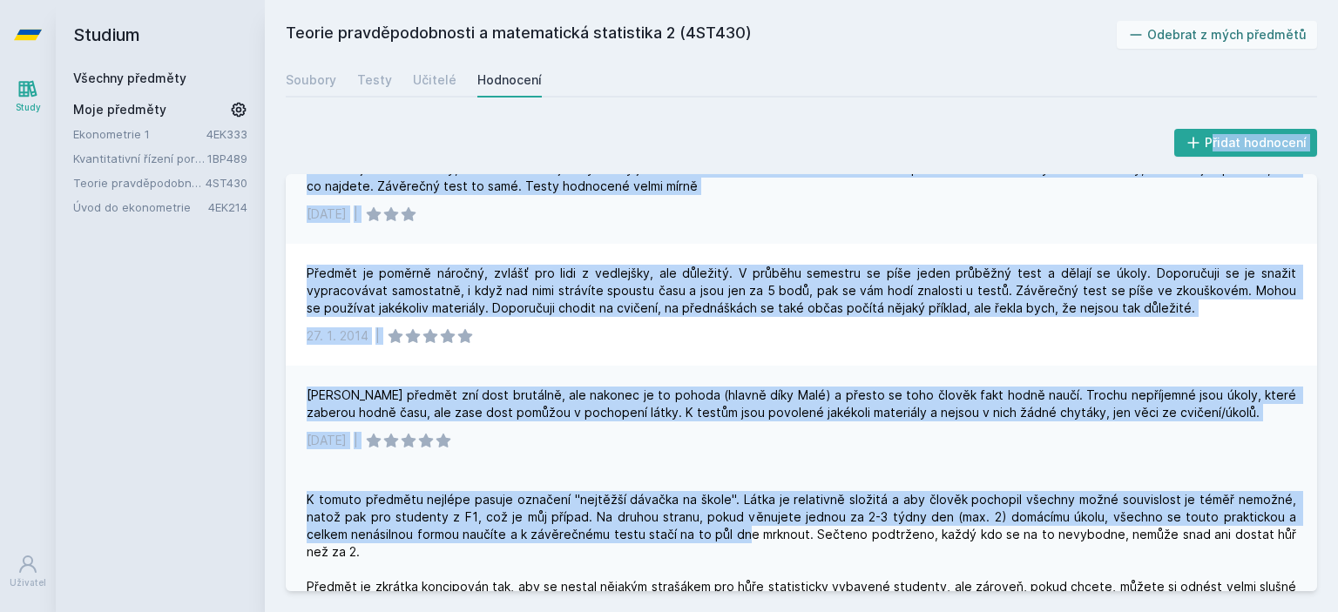
drag, startPoint x: 745, startPoint y: 135, endPoint x: 749, endPoint y: 530, distance: 395.5
click at [749, 530] on div "Přidat hodnocení Predmet mi prisiel dokonca lahsi ako 4ST220 - staci spravit le…" at bounding box center [801, 358] width 1031 height 466
click at [749, 530] on div "K tomuto předmětu nejlépe pasuje označení "nejtěžší dávačka na škole". Látka je…" at bounding box center [801, 560] width 989 height 139
